Goal: Task Accomplishment & Management: Use online tool/utility

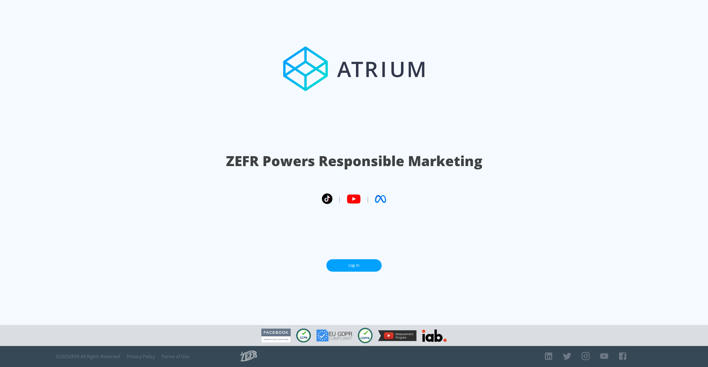
click at [367, 264] on link "Log In" at bounding box center [353, 265] width 55 height 12
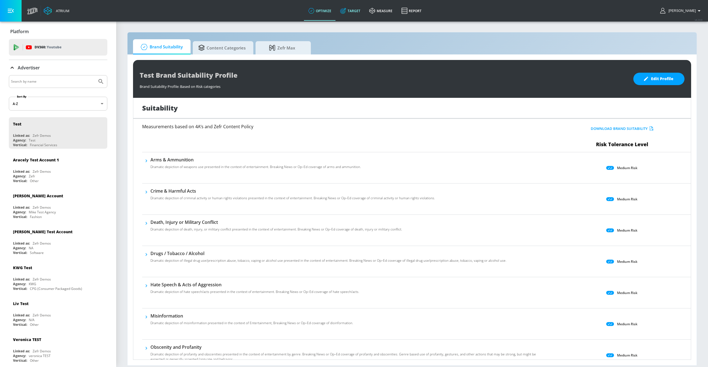
click at [360, 14] on link "Target" at bounding box center [350, 11] width 29 height 20
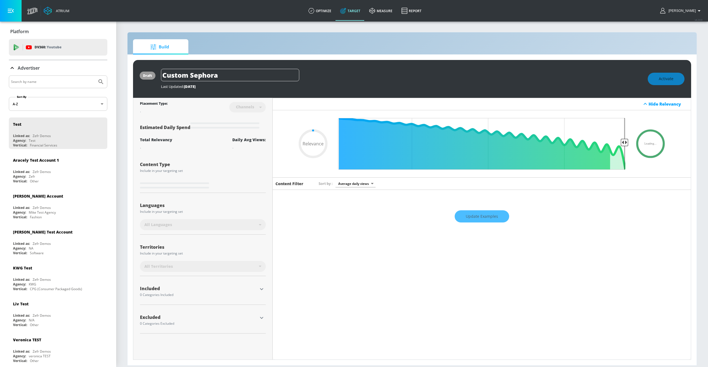
type input "0.05"
click at [389, 13] on link "measure" at bounding box center [381, 11] width 32 height 20
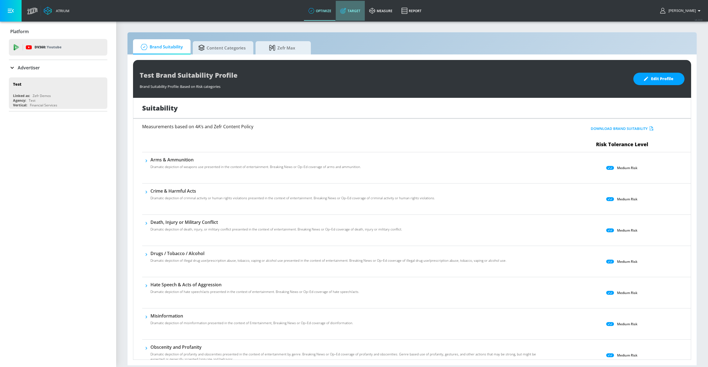
click at [360, 16] on link "Target" at bounding box center [350, 11] width 29 height 20
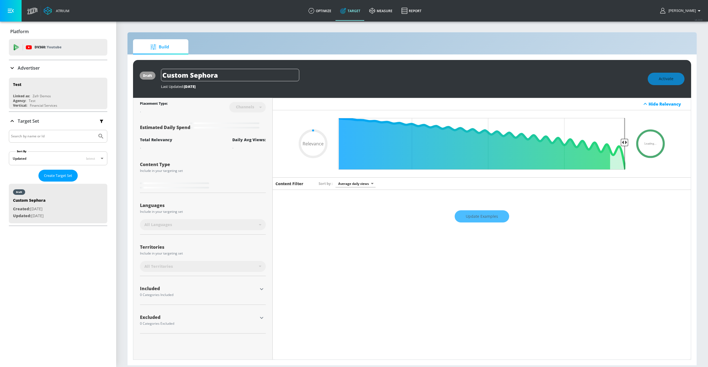
type input "0.05"
click at [375, 13] on icon at bounding box center [372, 11] width 6 height 6
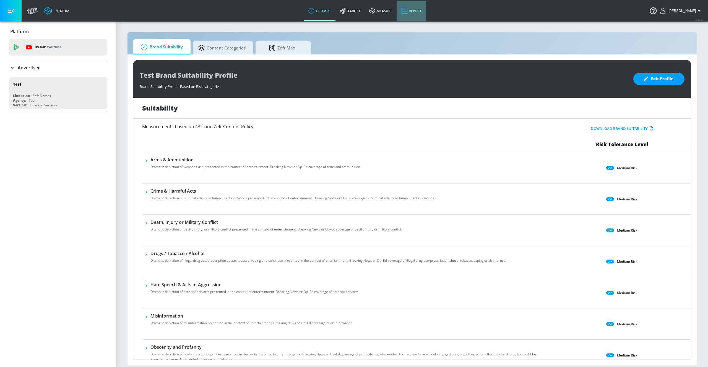
click at [424, 10] on link "Report" at bounding box center [411, 11] width 29 height 20
